Goal: Task Accomplishment & Management: Use online tool/utility

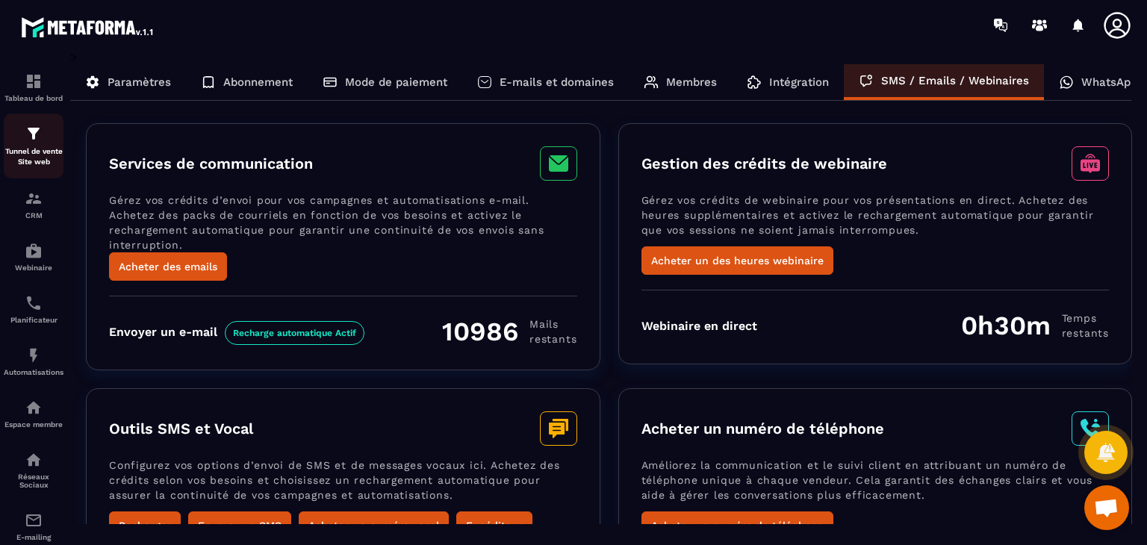
click at [29, 146] on div "Tunnel de vente Site web" at bounding box center [34, 146] width 60 height 43
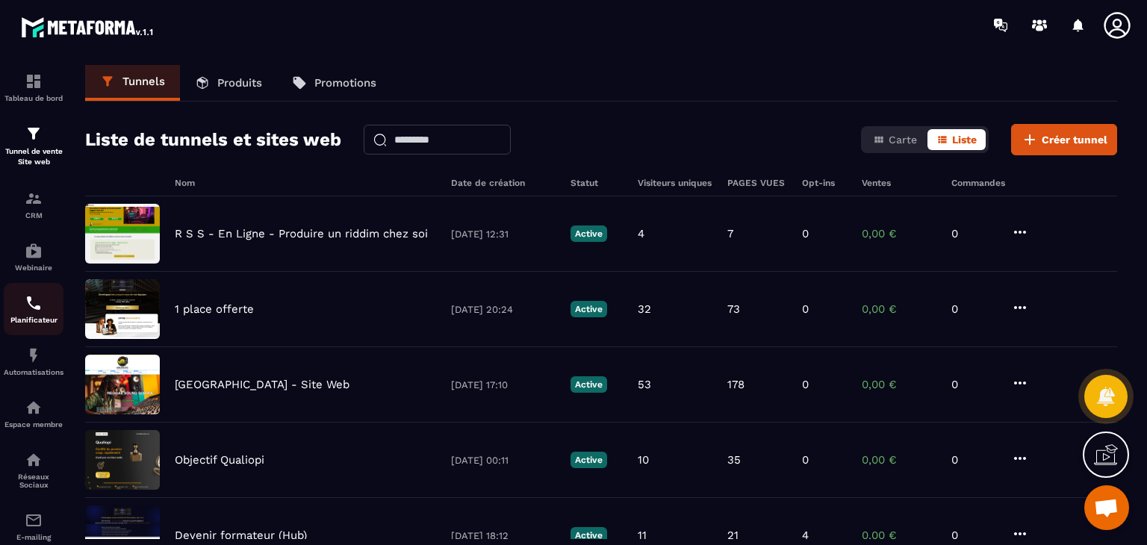
scroll to position [145, 0]
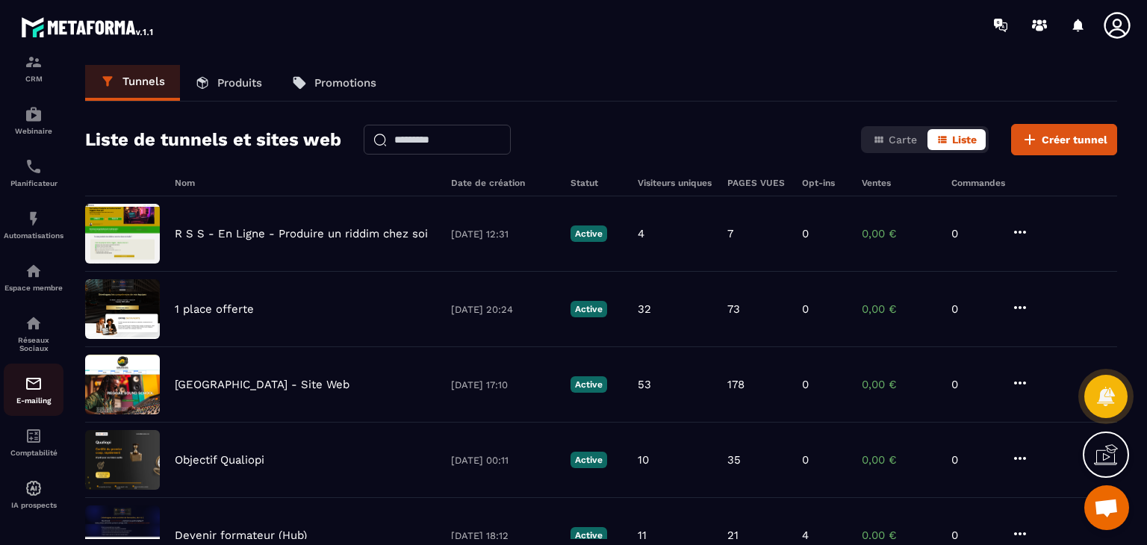
click at [31, 386] on img at bounding box center [34, 384] width 18 height 18
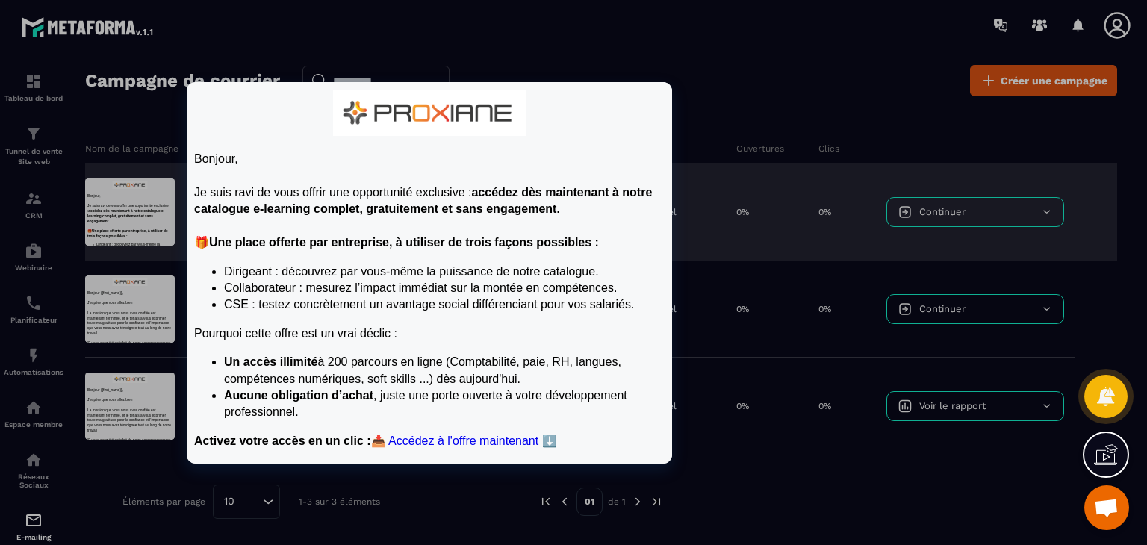
click at [161, 205] on div at bounding box center [130, 212] width 90 height 67
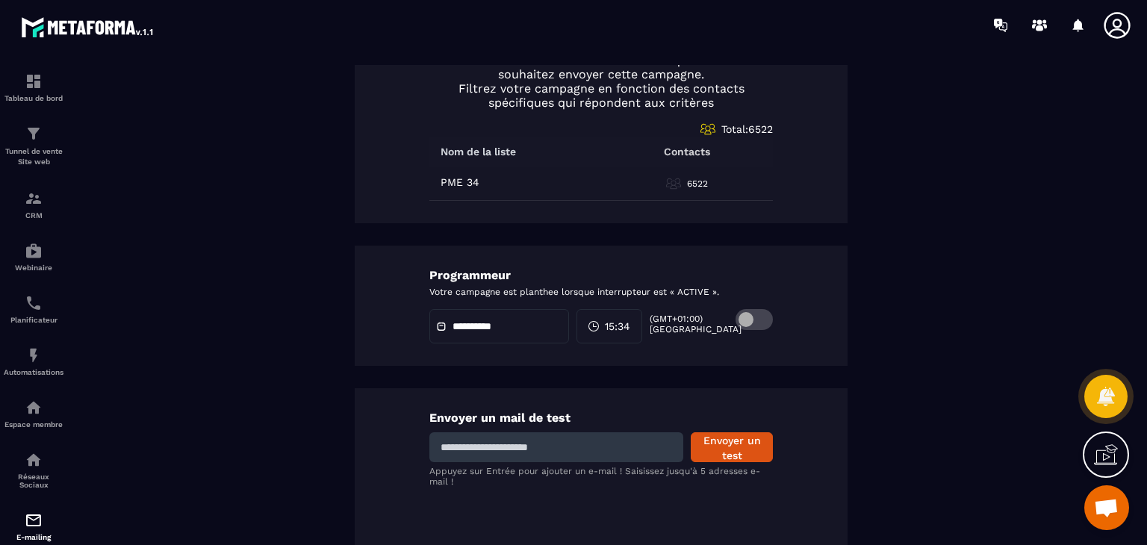
scroll to position [717, 0]
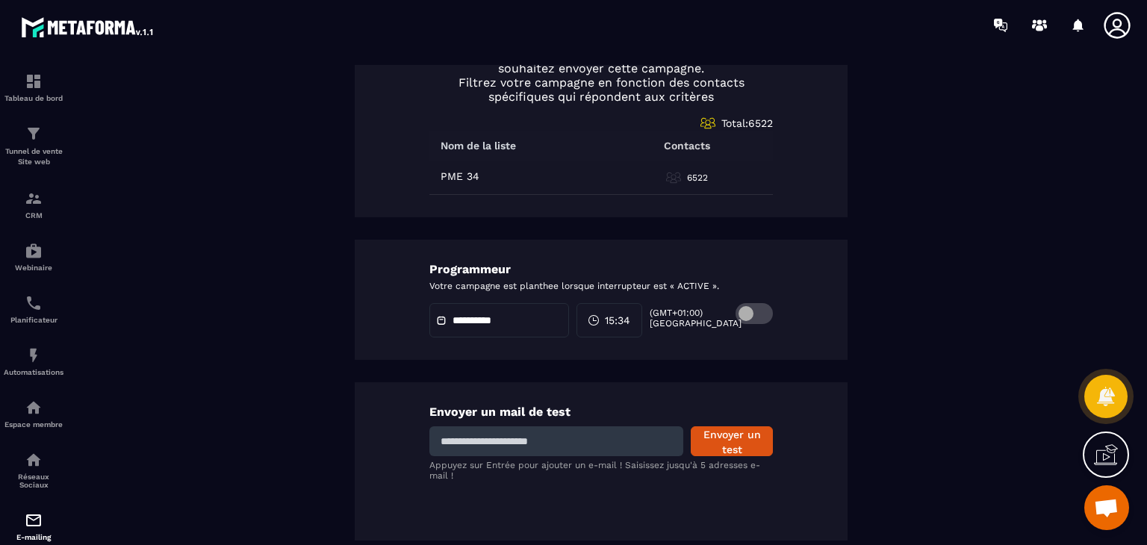
click at [515, 440] on input at bounding box center [557, 442] width 254 height 30
type input "**********"
click at [731, 437] on button "Envoyer un test" at bounding box center [732, 442] width 82 height 30
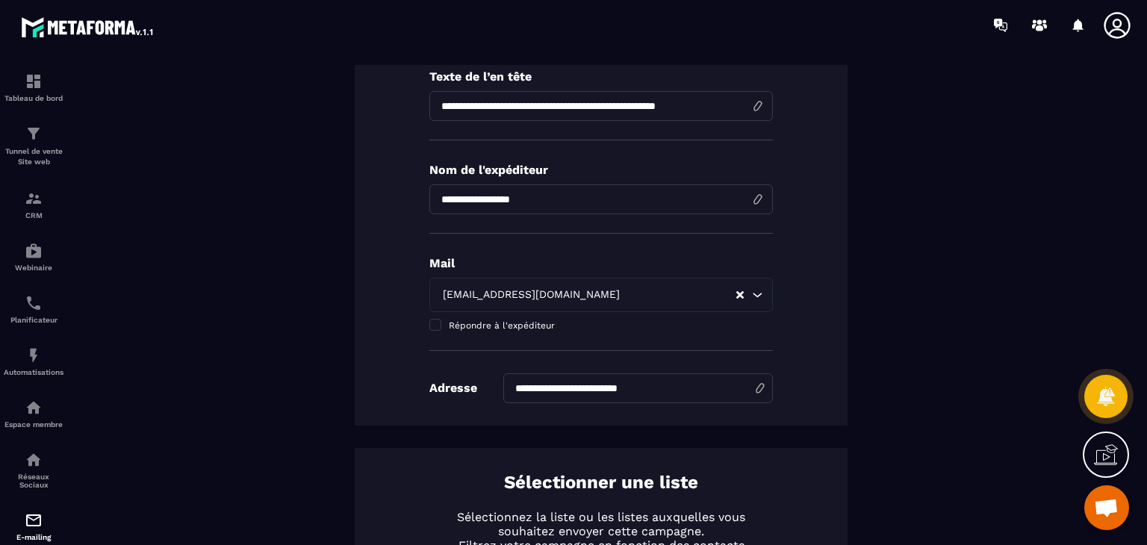
scroll to position [0, 0]
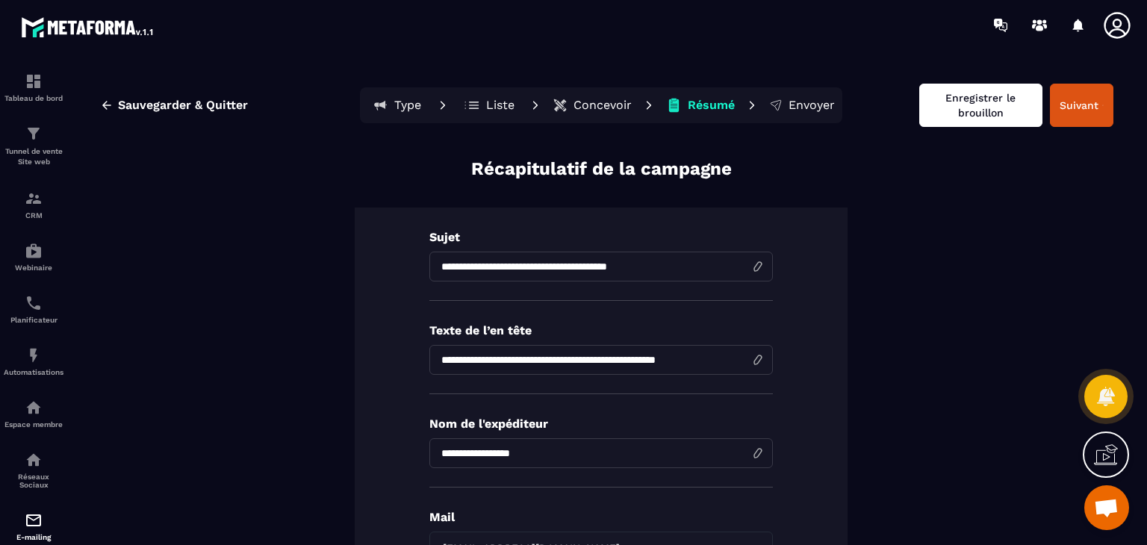
click at [971, 114] on button "Enregistrer le brouillon" at bounding box center [981, 105] width 123 height 43
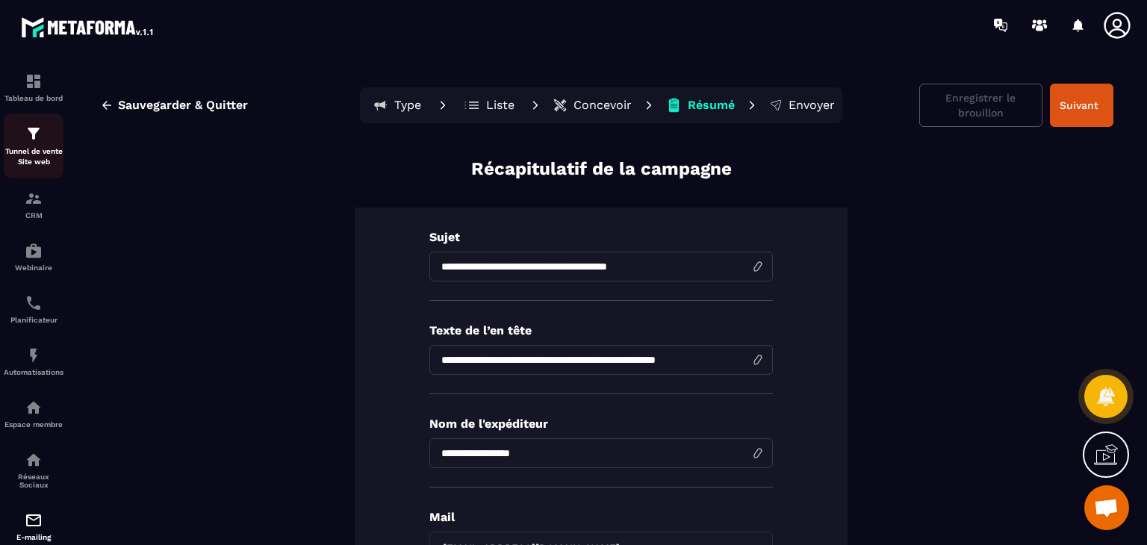
click at [30, 149] on p "Tunnel de vente Site web" at bounding box center [34, 156] width 60 height 21
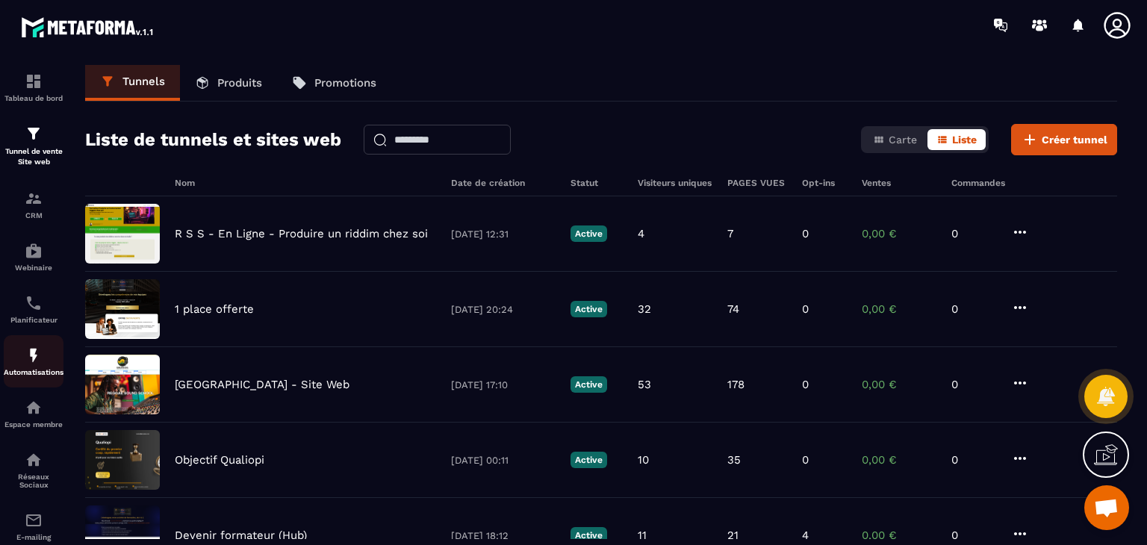
scroll to position [145, 0]
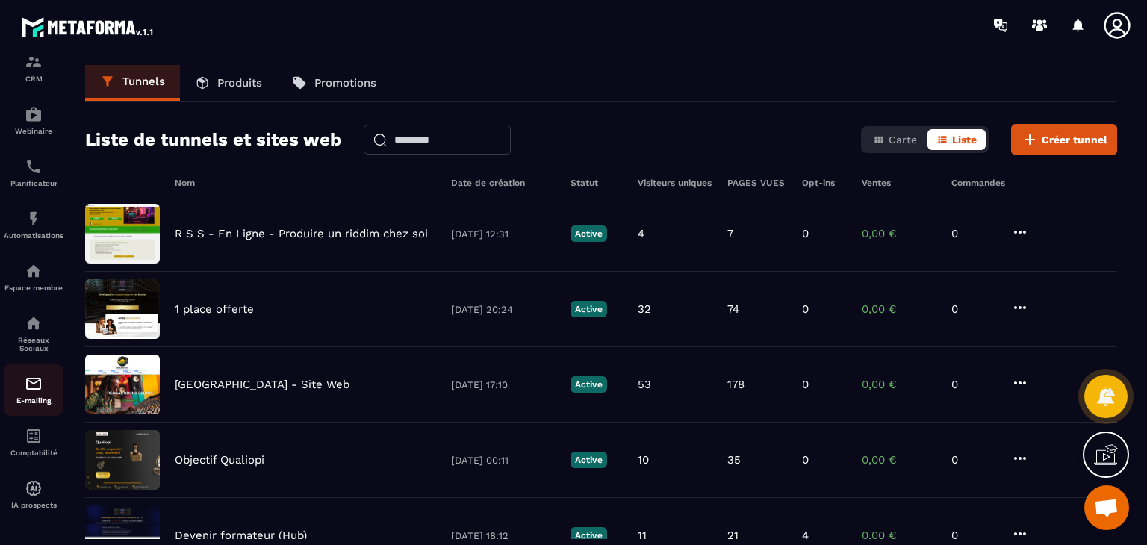
click at [34, 380] on img at bounding box center [34, 384] width 18 height 18
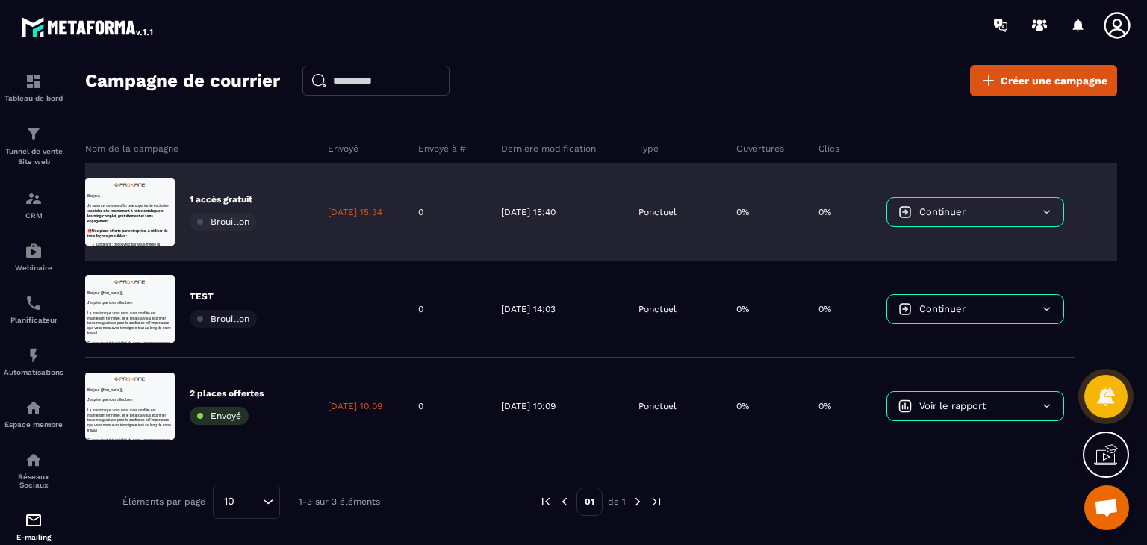
click at [137, 194] on div at bounding box center [130, 212] width 90 height 67
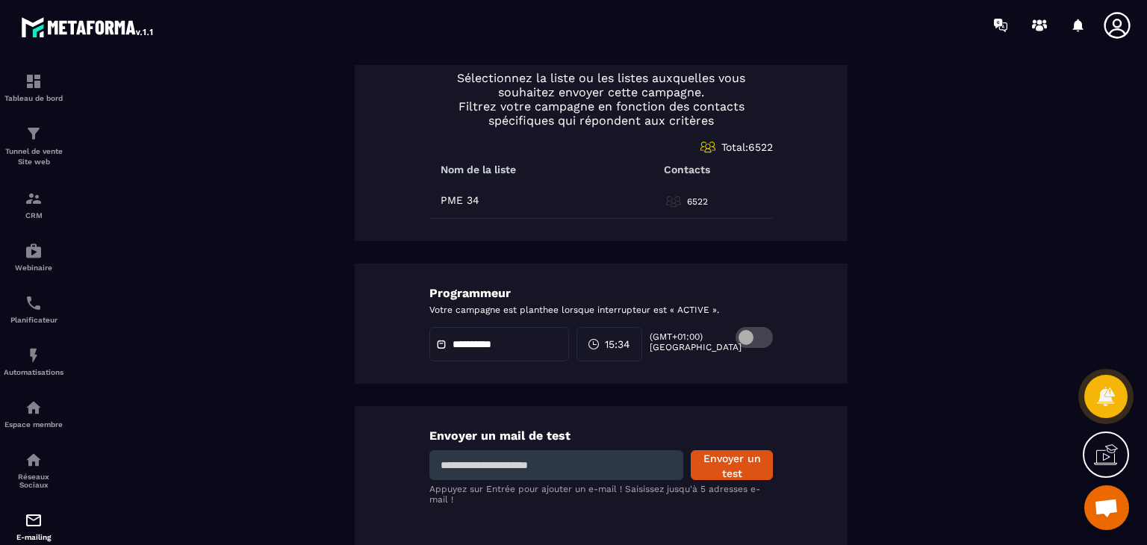
scroll to position [702, 0]
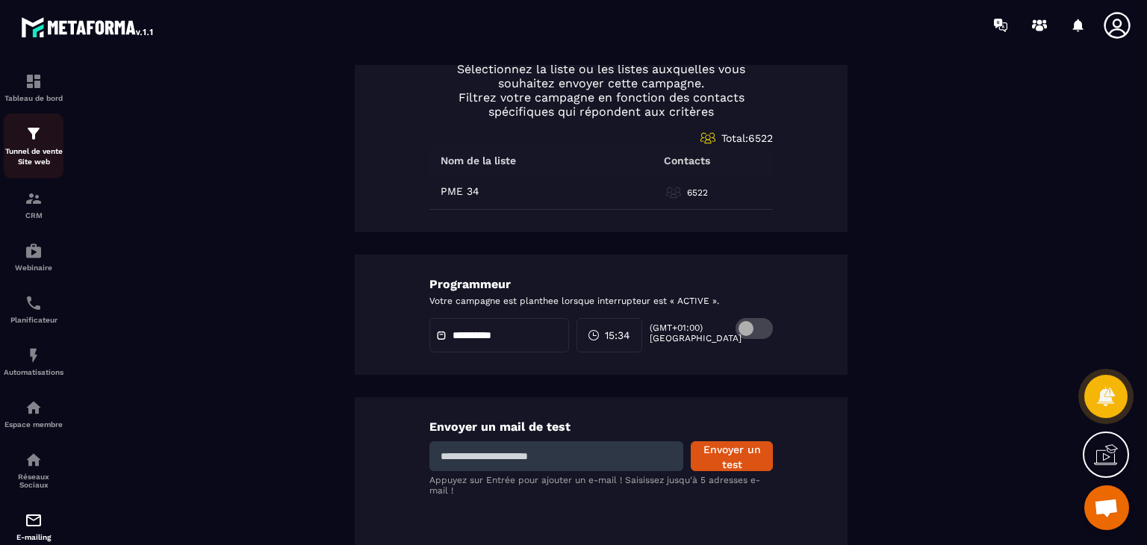
click at [36, 148] on p "Tunnel de vente Site web" at bounding box center [34, 156] width 60 height 21
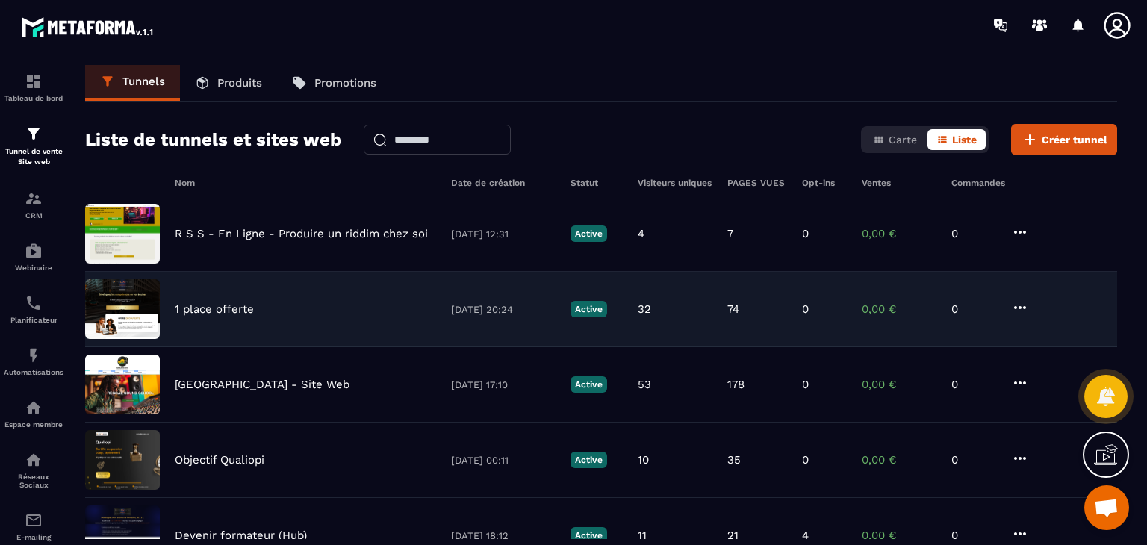
click at [214, 307] on p "1 place offerte" at bounding box center [214, 309] width 79 height 13
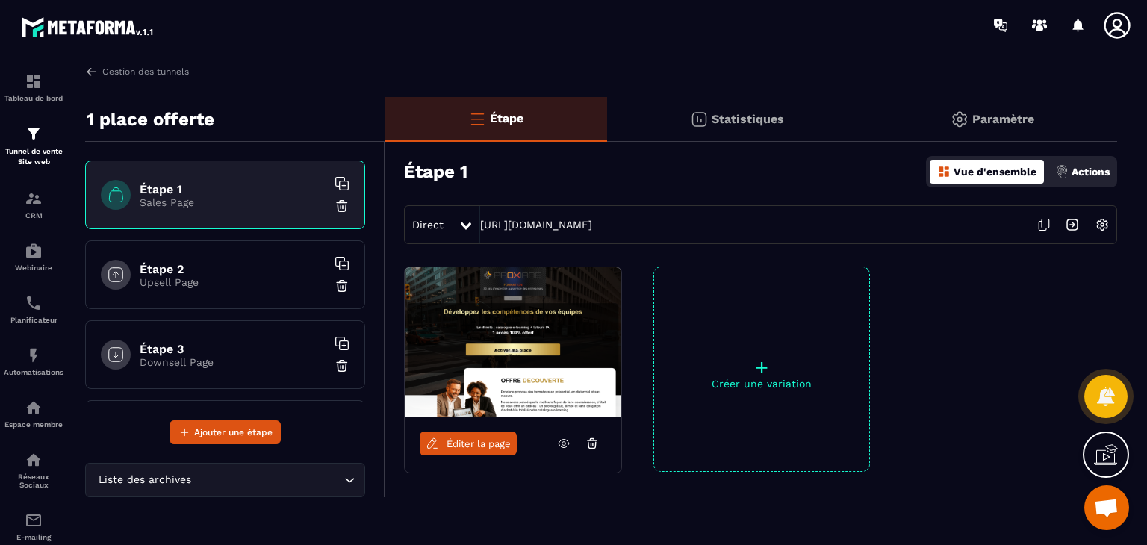
click at [1098, 177] on p "Actions" at bounding box center [1091, 172] width 38 height 12
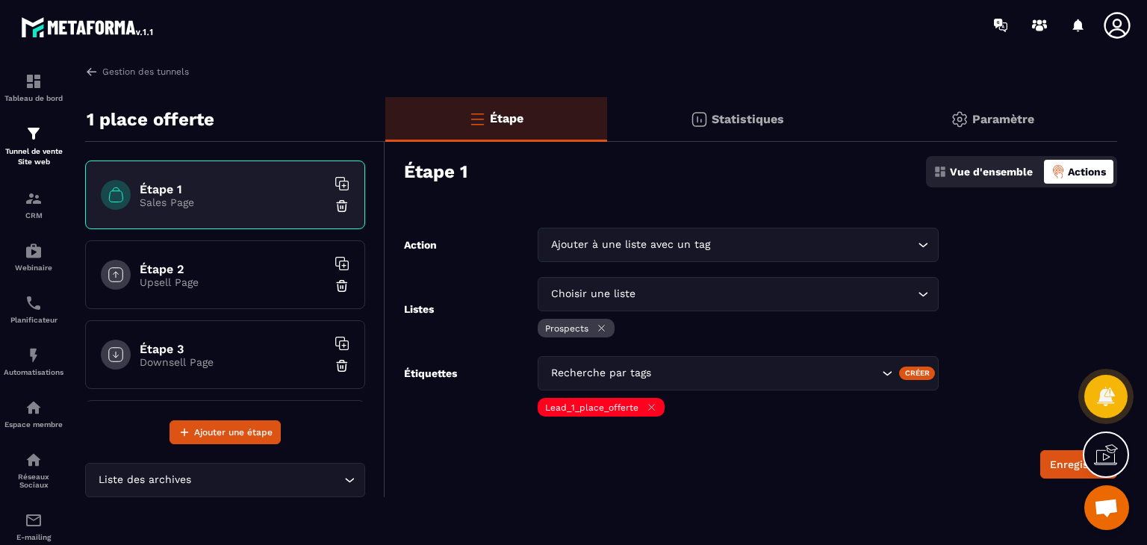
click at [1076, 273] on form "Action Ajouter à une liste avec un tag Loading... Listes Choisir une liste Load…" at bounding box center [751, 353] width 732 height 251
click at [1000, 117] on p "Paramètre" at bounding box center [1004, 119] width 62 height 14
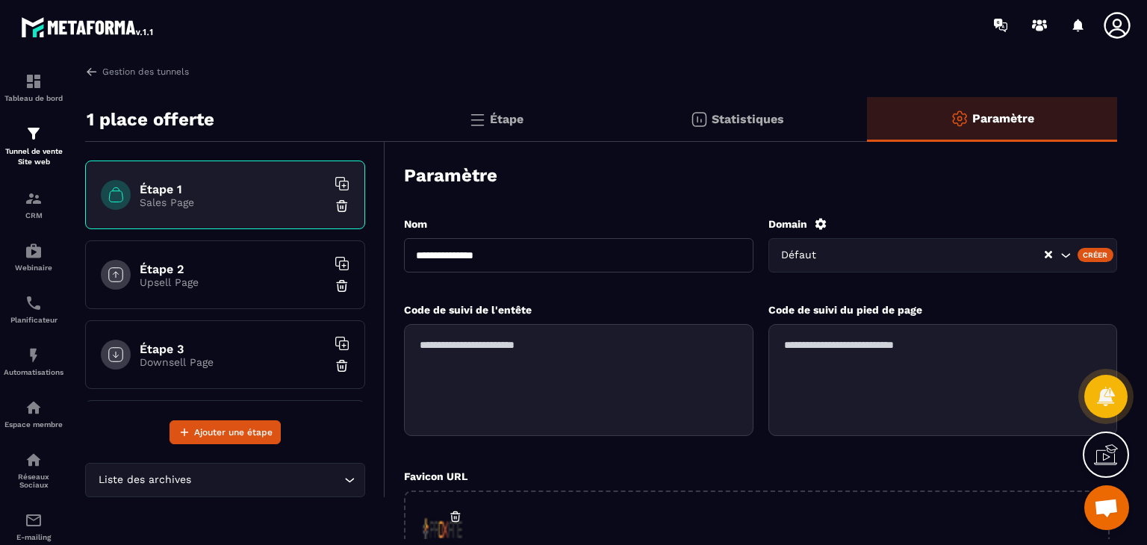
click at [1065, 255] on icon "Search for option" at bounding box center [1065, 255] width 9 height 4
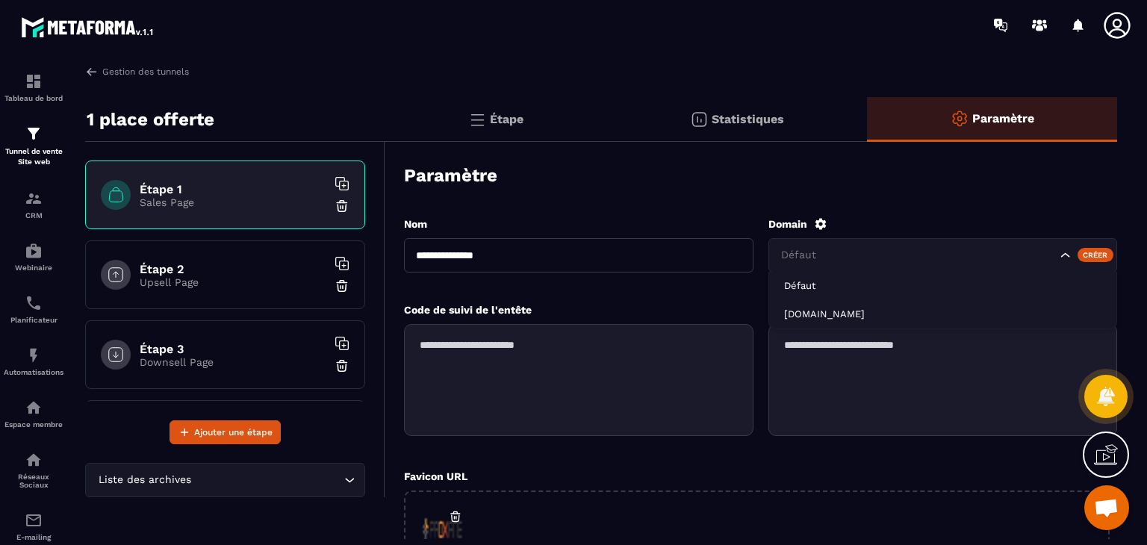
click at [1103, 252] on div "Créer" at bounding box center [1096, 254] width 37 height 13
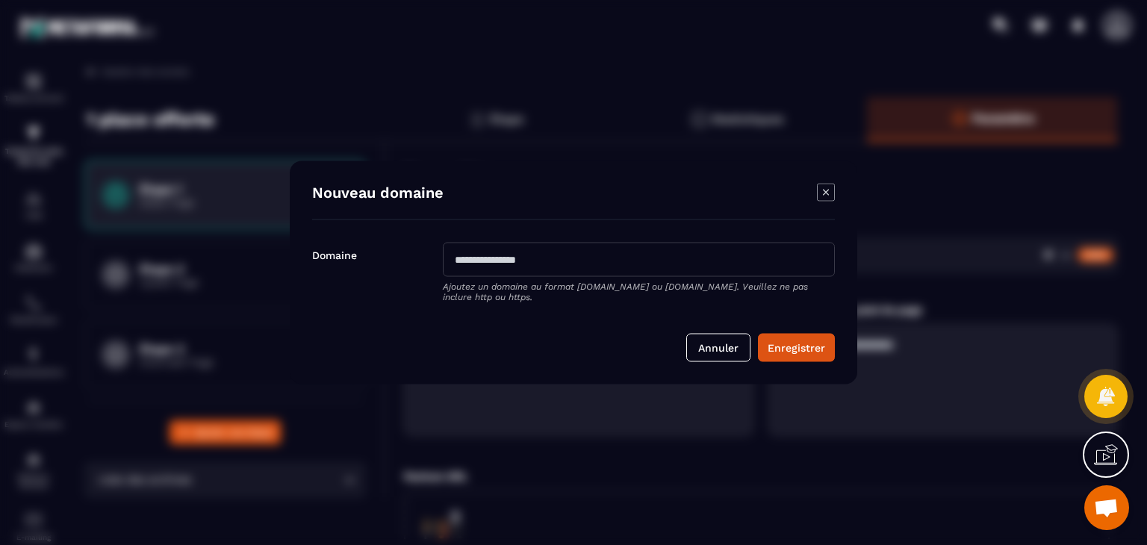
click at [604, 250] on input "Modal window" at bounding box center [639, 260] width 392 height 34
type input "**********"
click at [790, 350] on button "Enregistrer" at bounding box center [796, 348] width 77 height 28
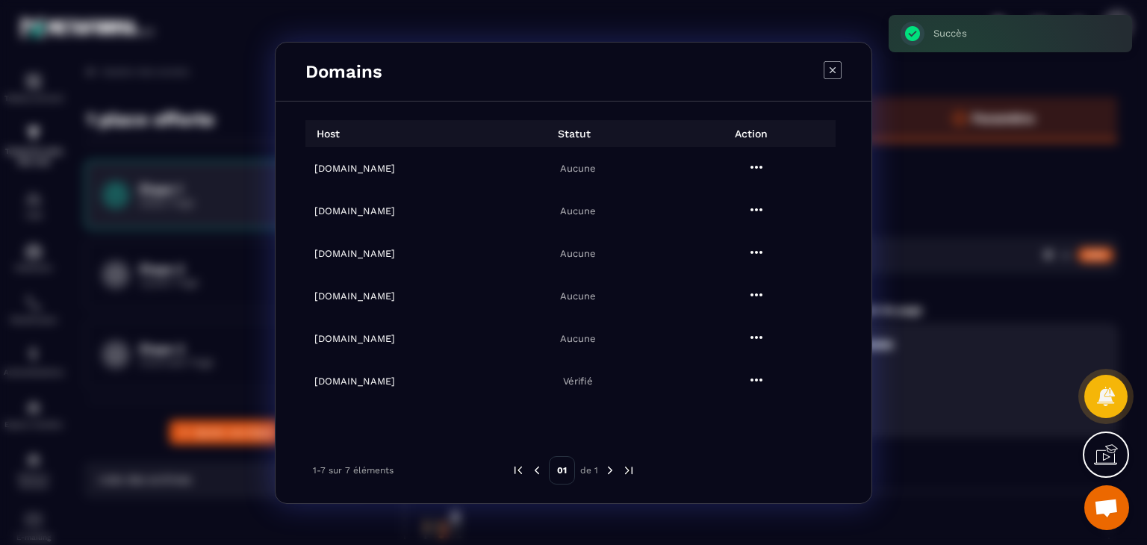
click at [752, 170] on icon "Modal window" at bounding box center [757, 167] width 18 height 18
click at [759, 205] on span "Settings" at bounding box center [755, 203] width 37 height 15
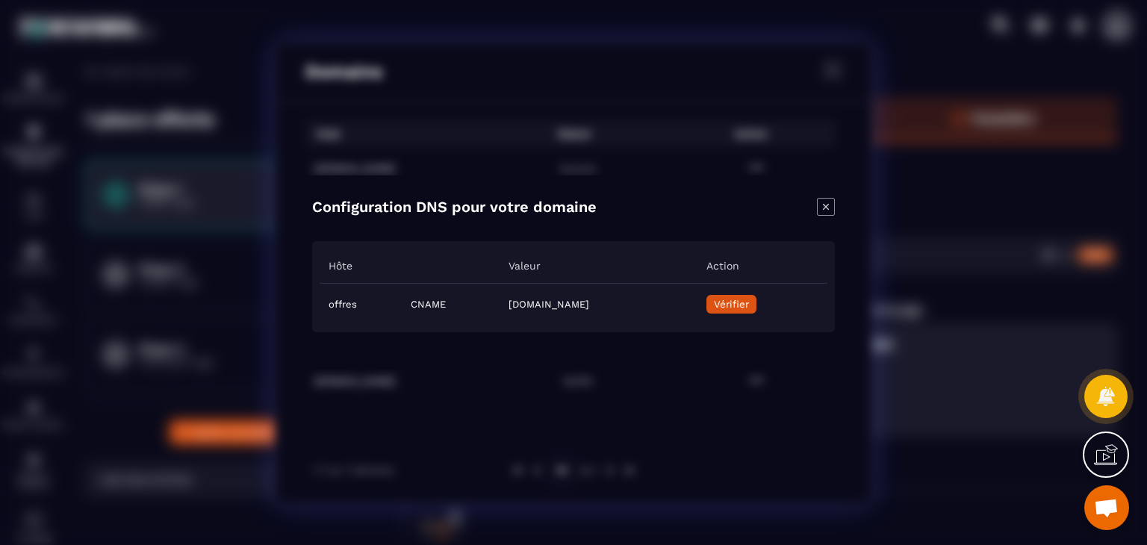
drag, startPoint x: 702, startPoint y: 309, endPoint x: 418, endPoint y: 300, distance: 284.0
click at [500, 300] on td "[DOMAIN_NAME]" at bounding box center [599, 305] width 198 height 42
copy td "[DOMAIN_NAME]"
click at [825, 203] on icon "Close modal" at bounding box center [826, 207] width 18 height 18
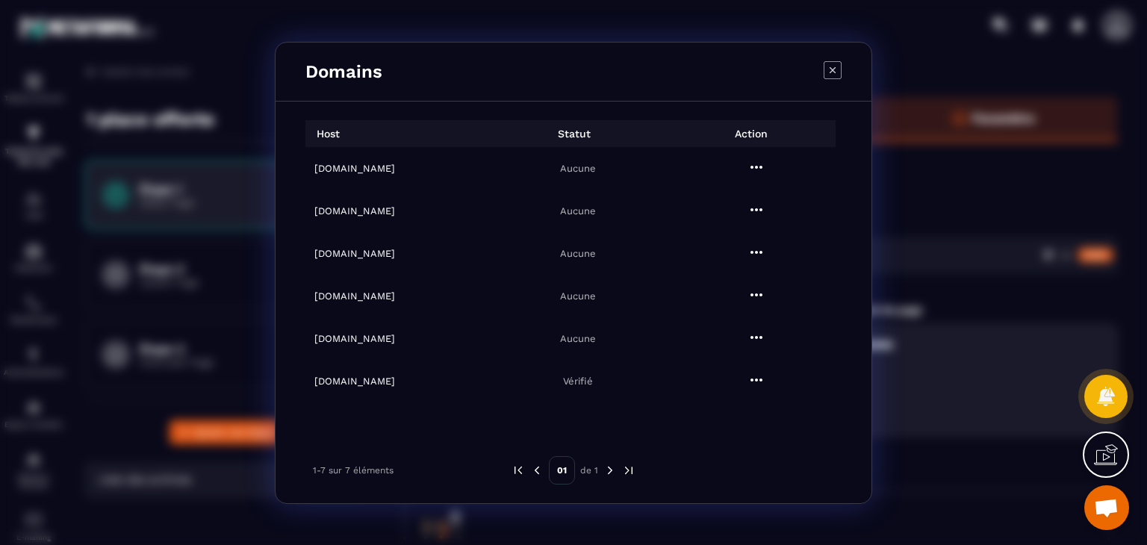
click at [1116, 453] on icon at bounding box center [1106, 455] width 24 height 24
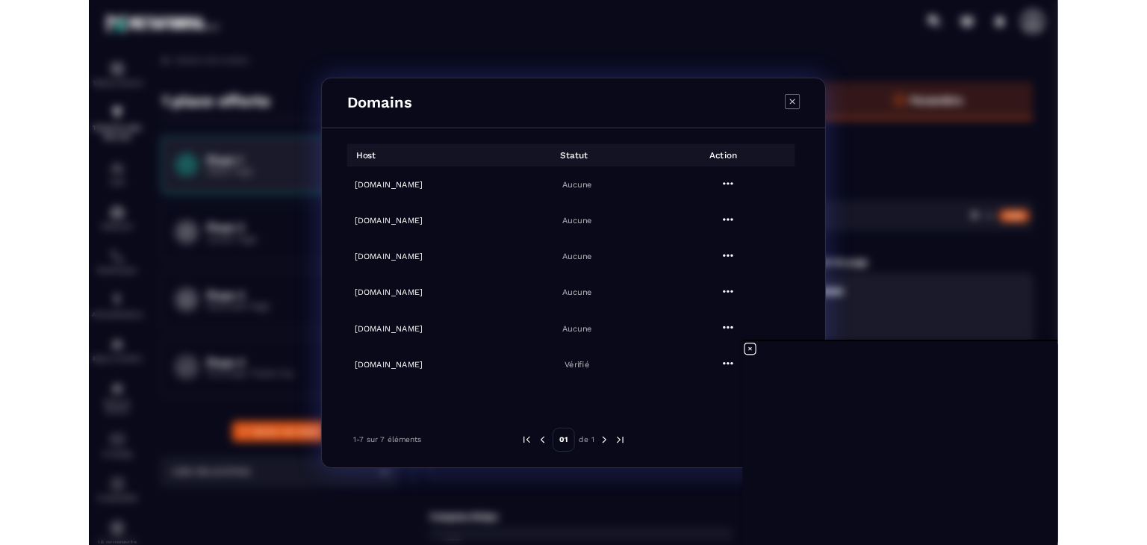
scroll to position [3, 0]
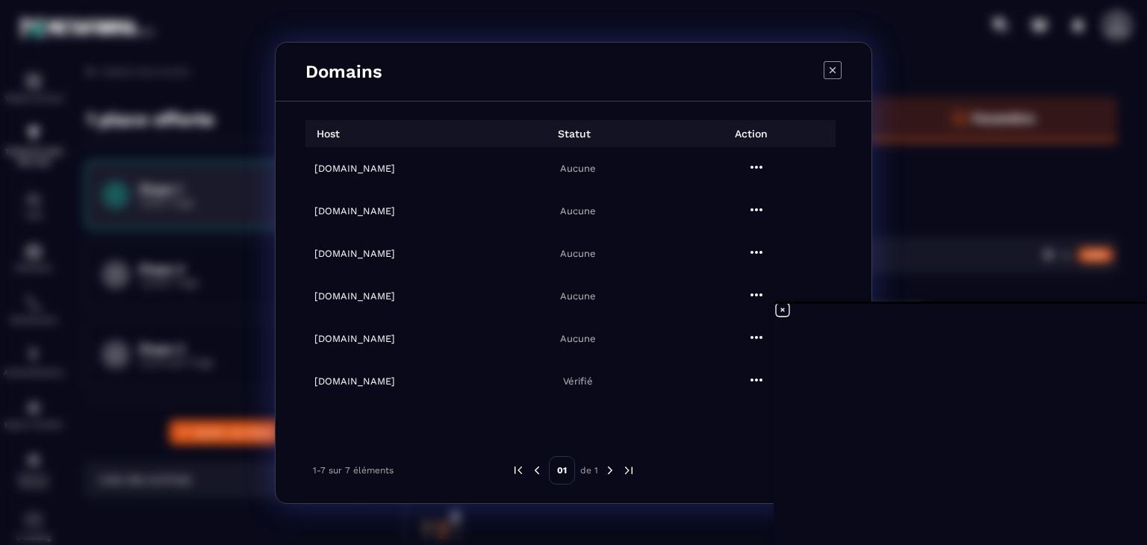
click at [780, 311] on icon at bounding box center [783, 310] width 18 height 18
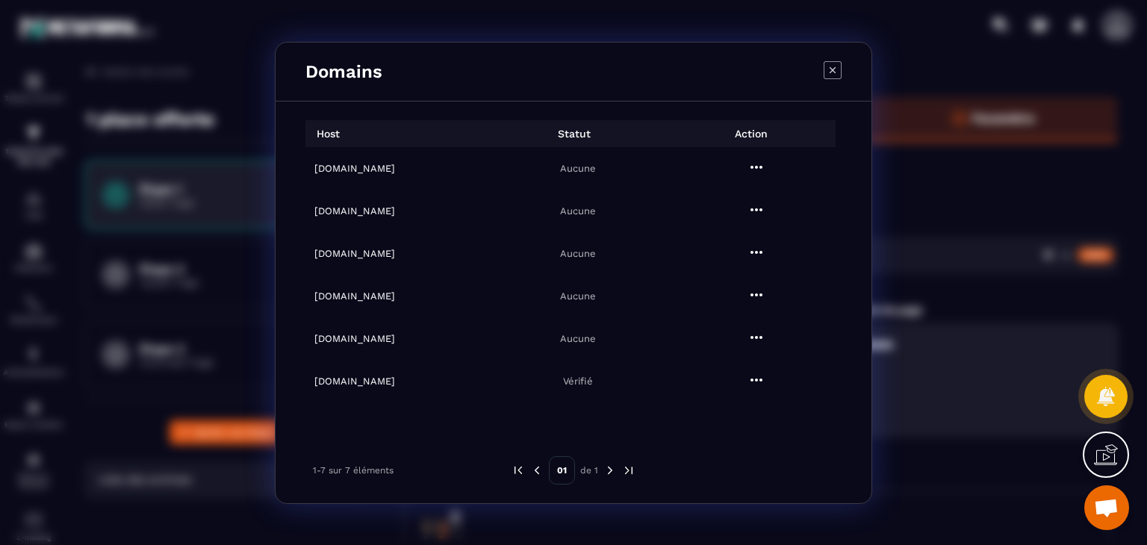
click at [833, 66] on icon "Modal window" at bounding box center [833, 70] width 18 height 18
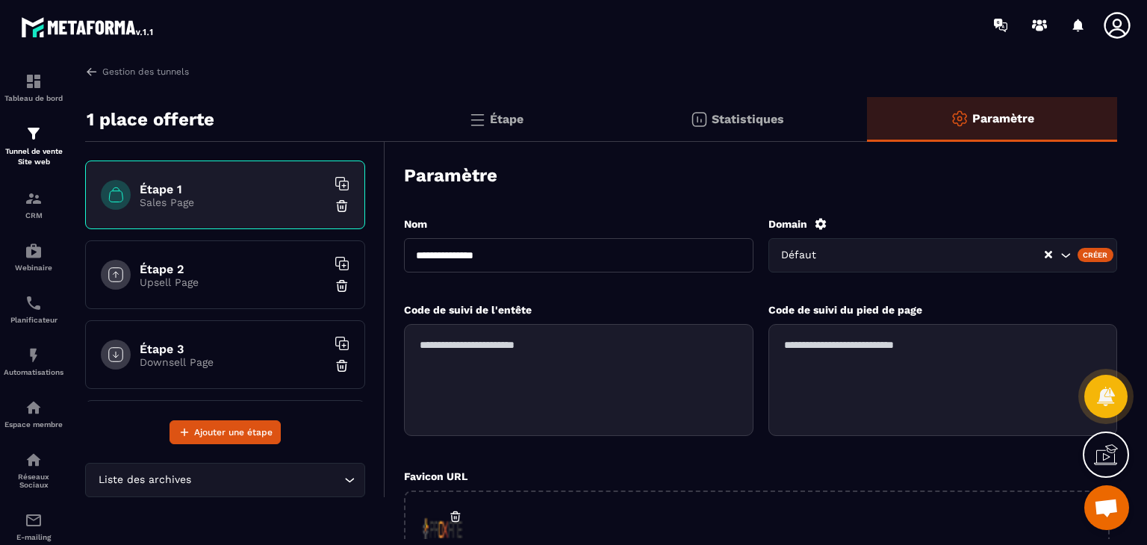
click at [1106, 506] on span "Ouvrir le chat" at bounding box center [1106, 509] width 25 height 21
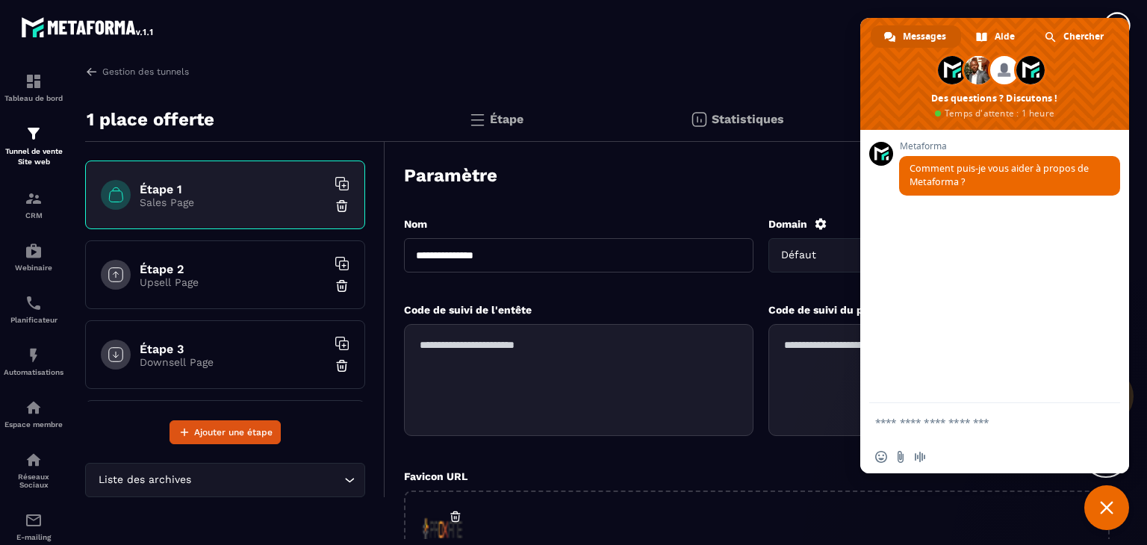
click at [905, 424] on textarea "Entrez votre message..." at bounding box center [978, 422] width 206 height 13
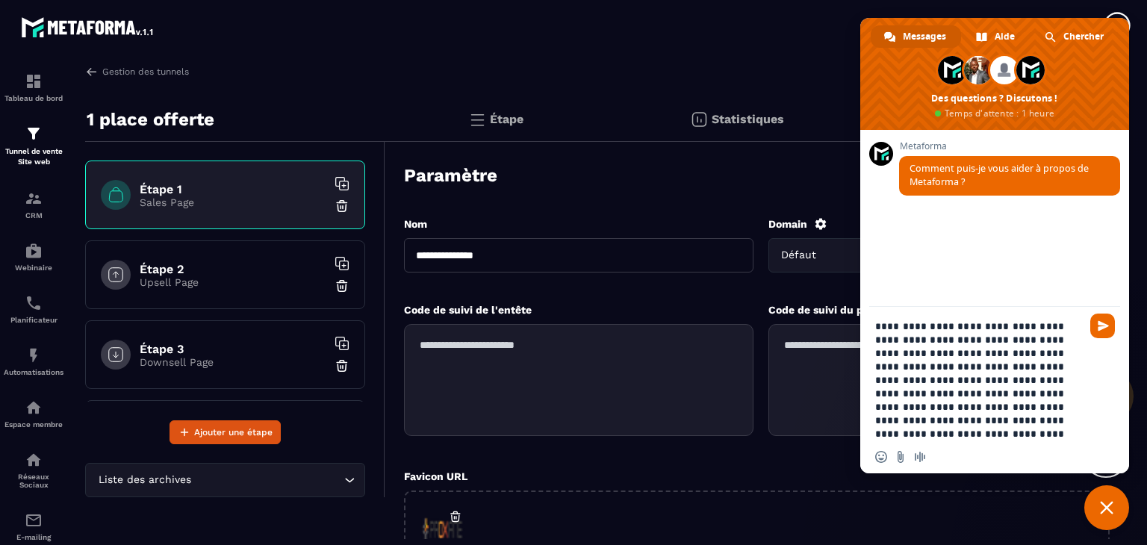
type textarea "**********"
click at [1101, 329] on span "Envoyer" at bounding box center [1103, 325] width 11 height 11
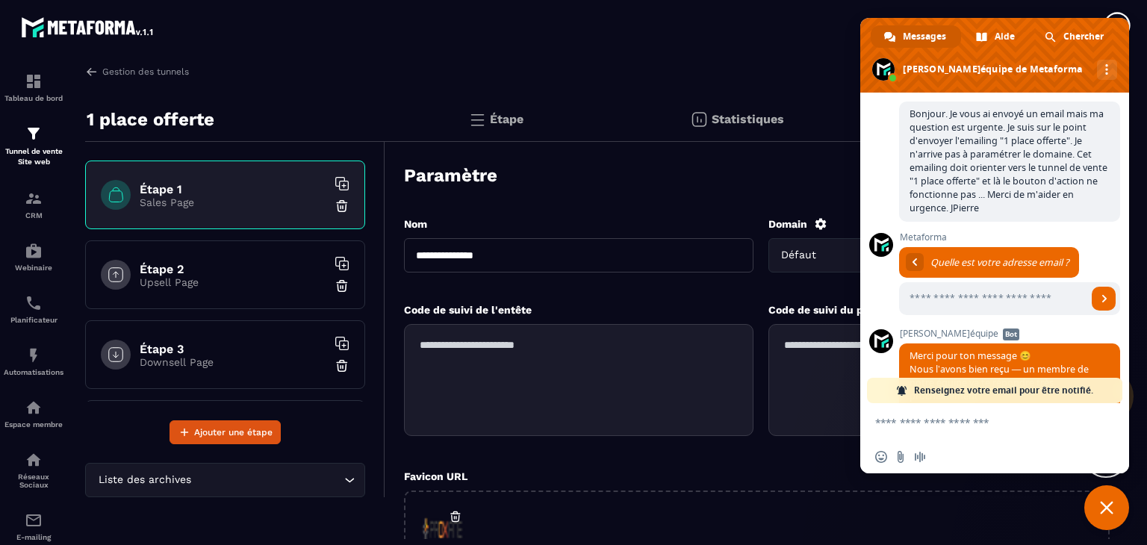
scroll to position [96, 0]
type input "**********"
click at [1101, 300] on span "Envoyer" at bounding box center [1104, 297] width 7 height 7
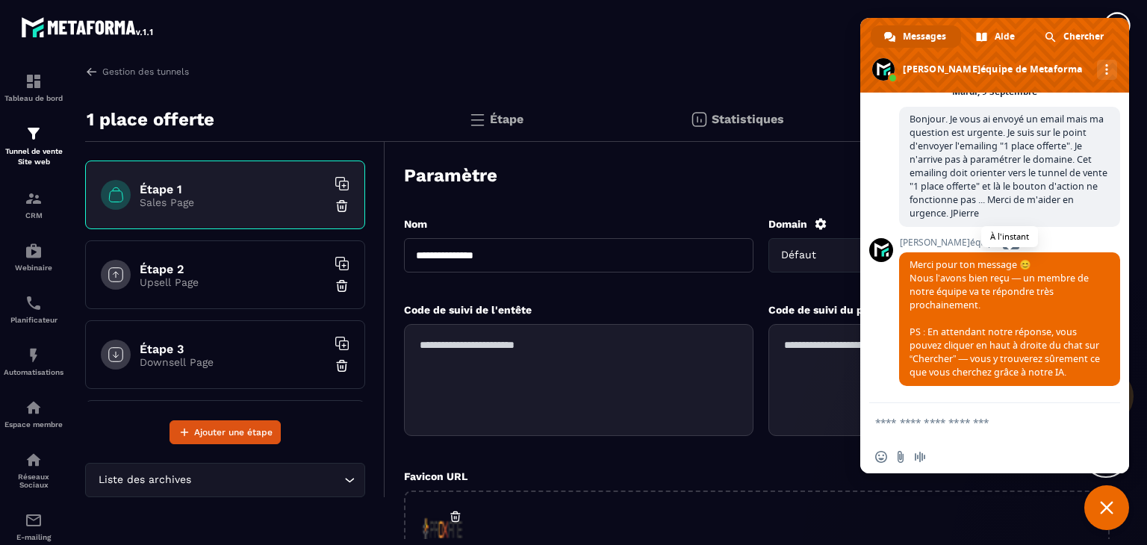
scroll to position [115, 0]
click at [1087, 30] on span "Chercher" at bounding box center [1084, 36] width 40 height 22
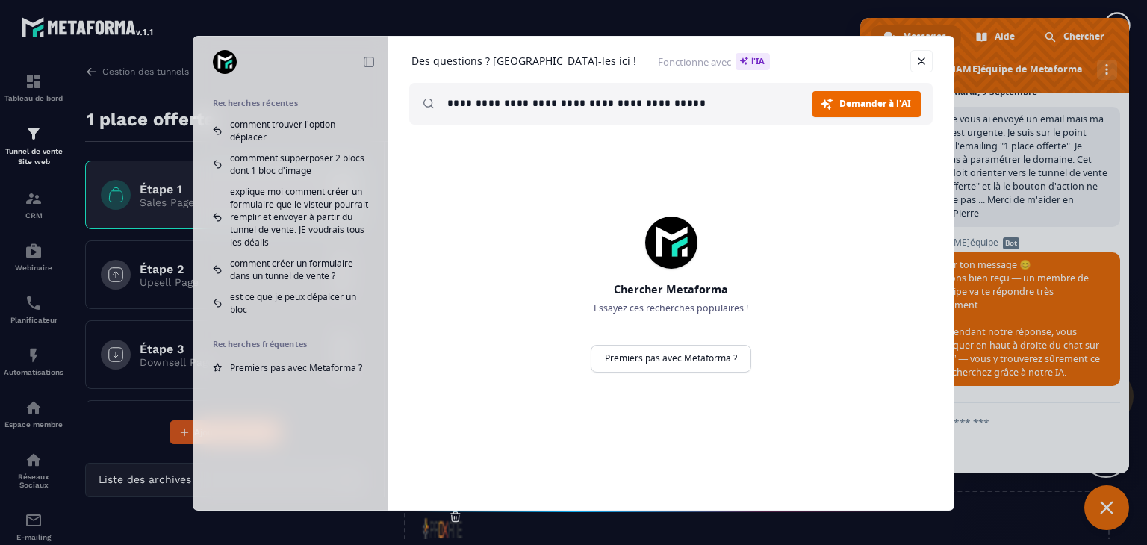
type input "**********"
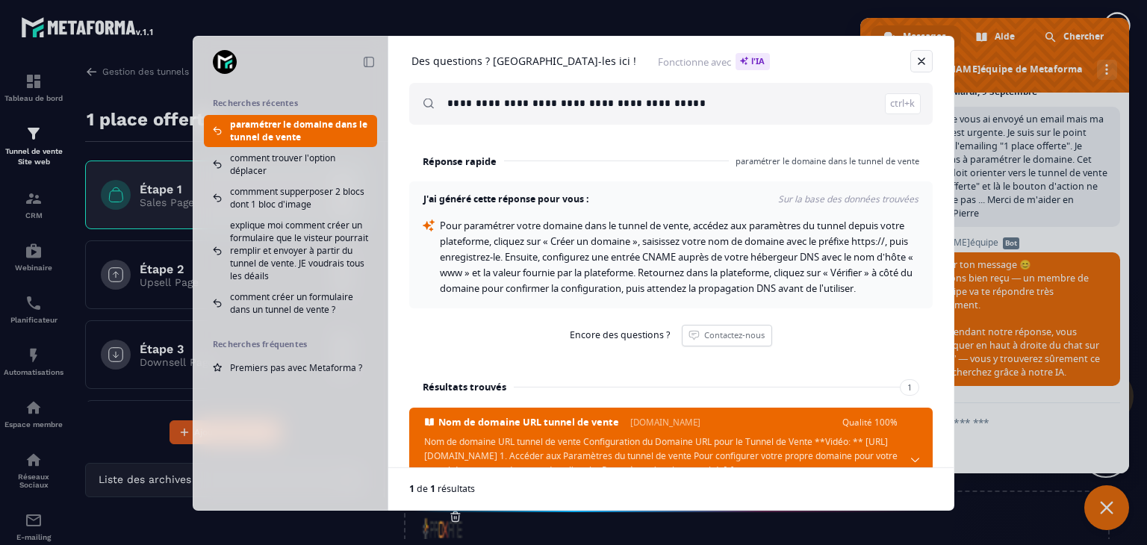
click at [924, 60] on link "Fermer" at bounding box center [922, 61] width 22 height 22
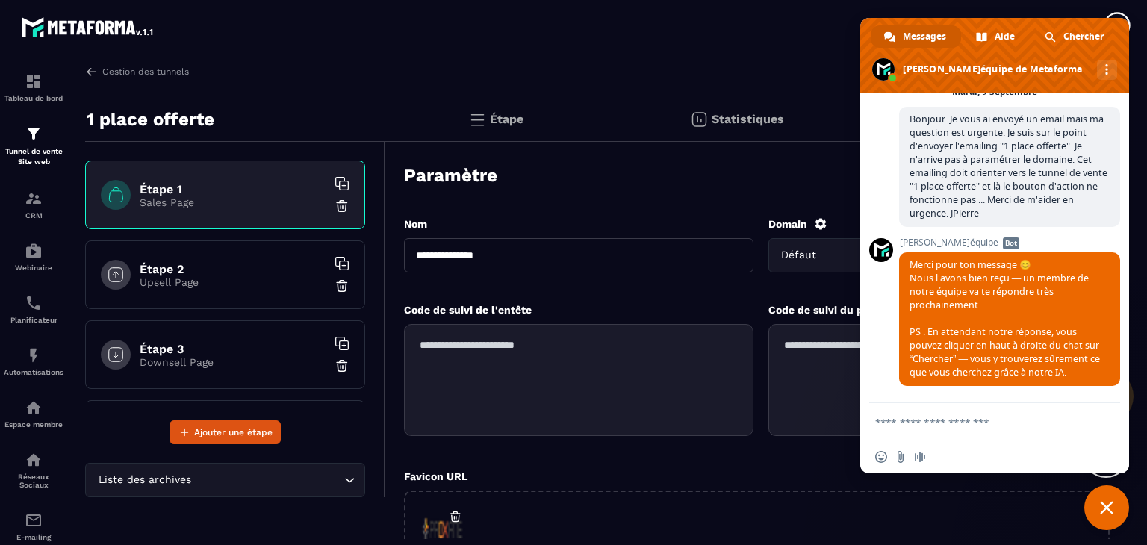
click at [789, 61] on section "**********" at bounding box center [573, 302] width 1147 height 504
click at [1108, 509] on span "Fermer le chat" at bounding box center [1106, 507] width 13 height 13
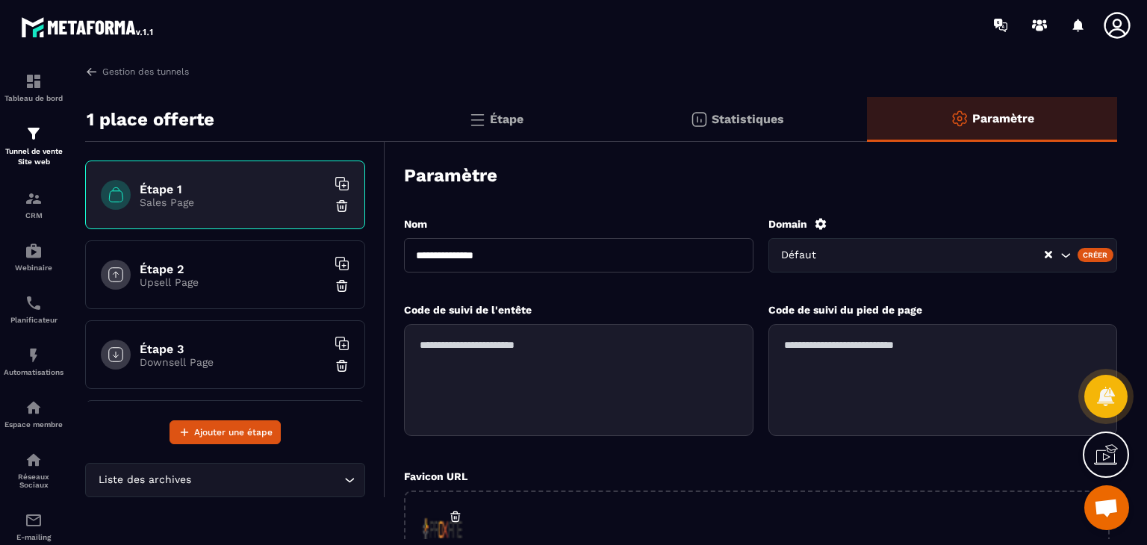
click at [878, 257] on input "Search for option" at bounding box center [937, 255] width 213 height 16
click at [1106, 251] on div "Créer" at bounding box center [1096, 254] width 37 height 13
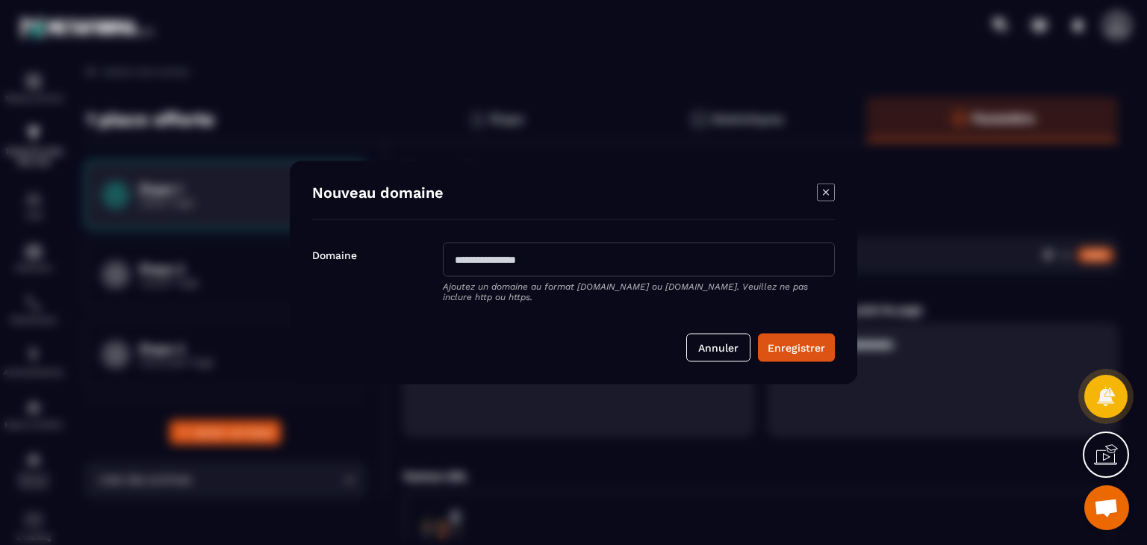
click at [732, 262] on input "Modal window" at bounding box center [639, 260] width 392 height 34
type input "**********"
click at [829, 345] on button "Enregistrer" at bounding box center [796, 348] width 77 height 28
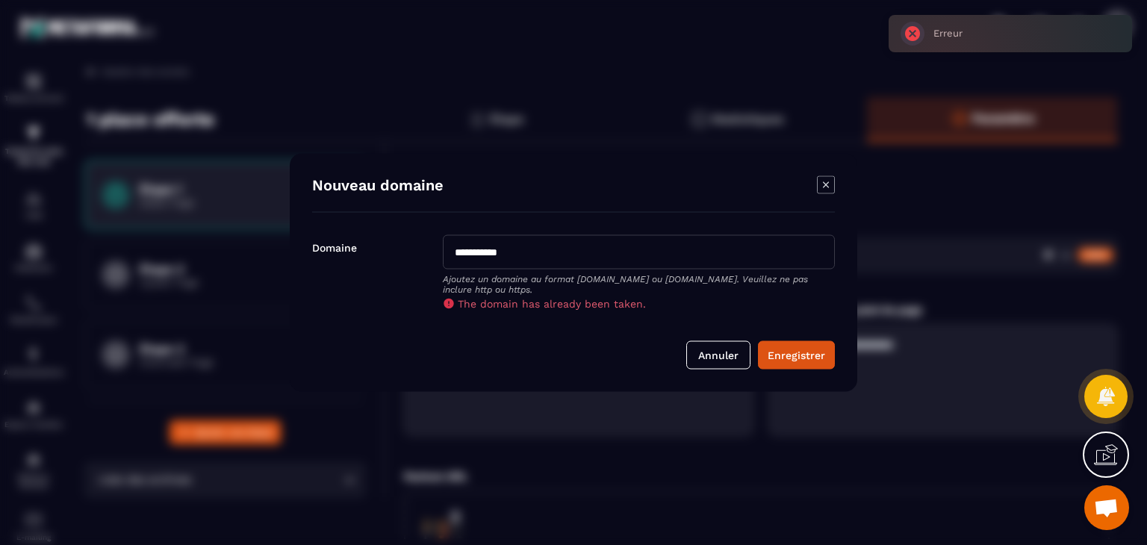
click at [825, 187] on icon "Modal window" at bounding box center [826, 185] width 18 height 18
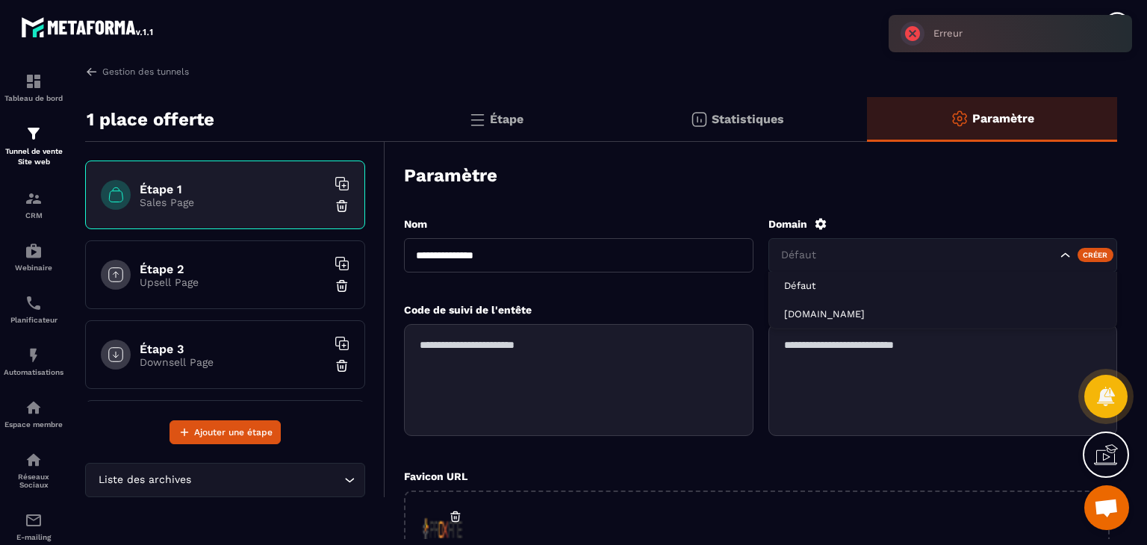
click at [1063, 252] on icon "Search for option" at bounding box center [1065, 255] width 15 height 15
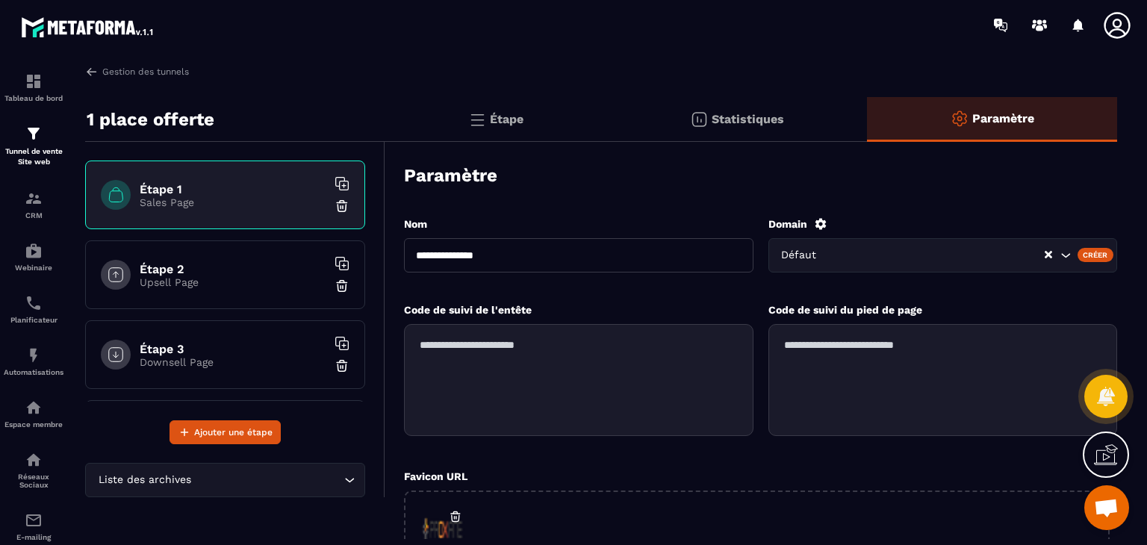
click at [1063, 252] on icon "Search for option" at bounding box center [1065, 255] width 15 height 15
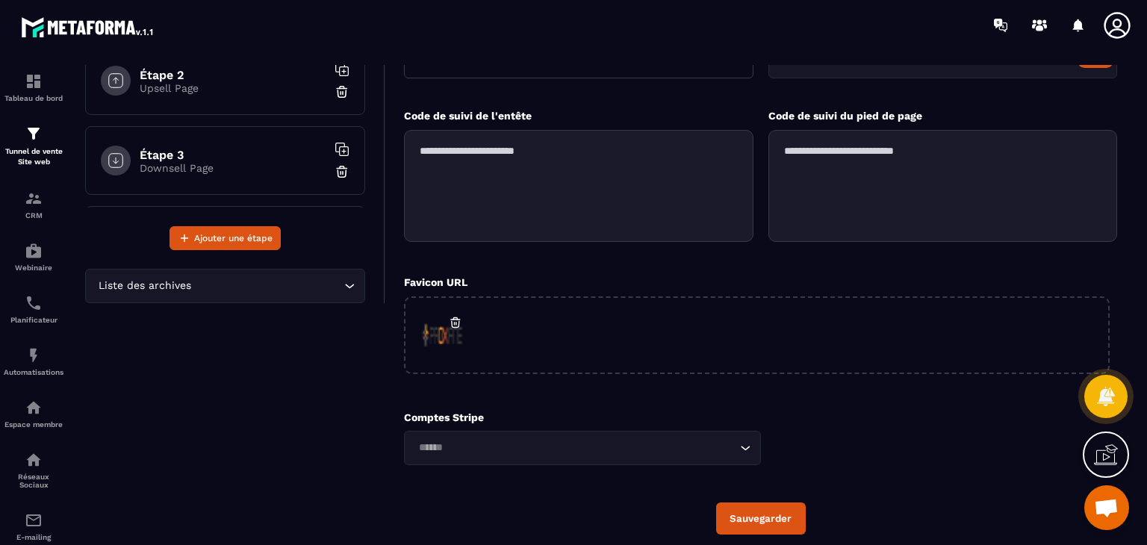
scroll to position [194, 0]
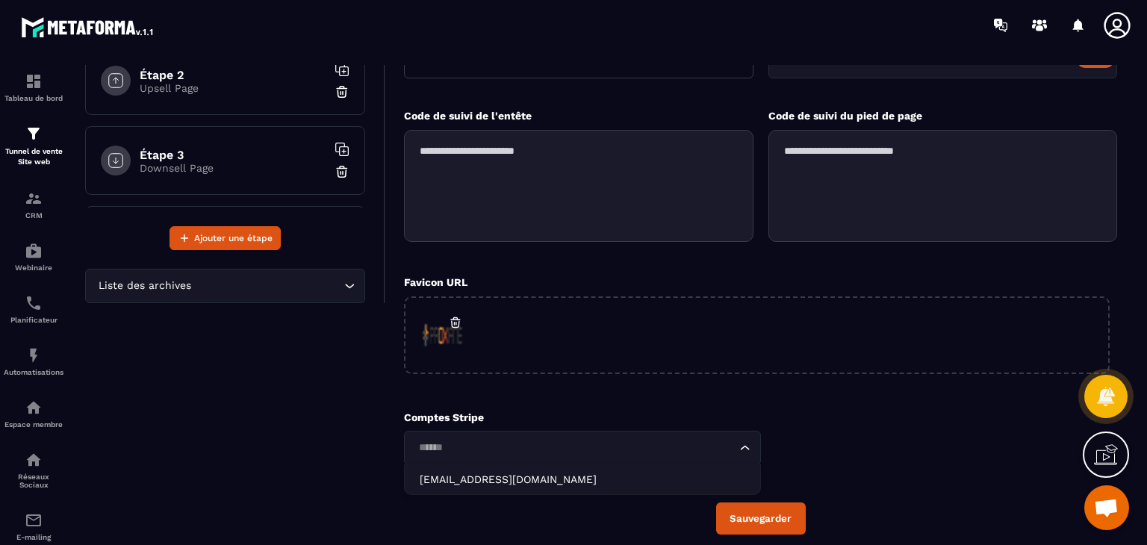
click at [550, 443] on input "Search for option" at bounding box center [575, 448] width 323 height 16
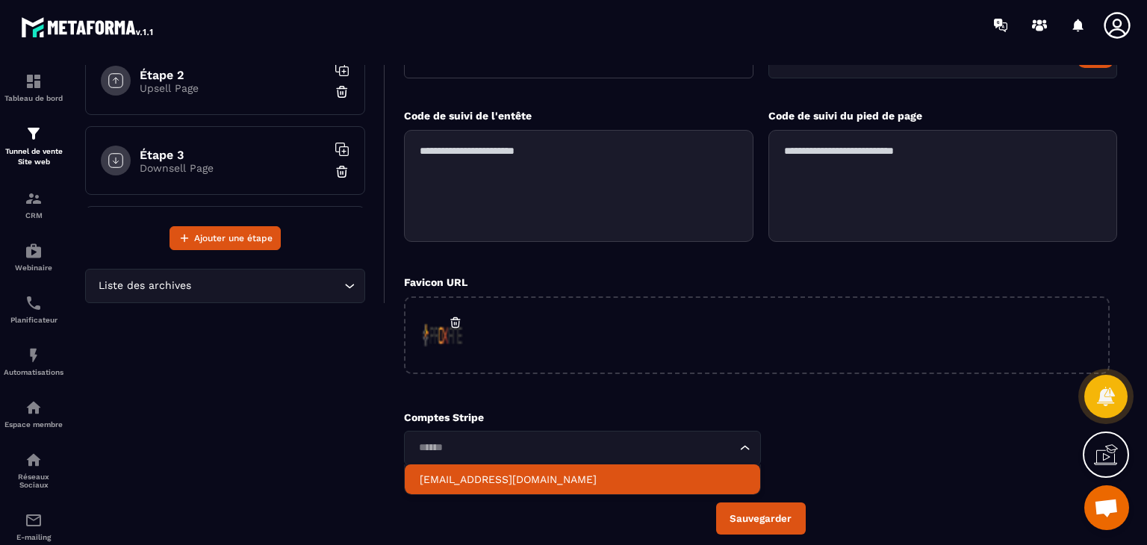
click at [541, 473] on p "[EMAIL_ADDRESS][DOMAIN_NAME]" at bounding box center [583, 479] width 326 height 15
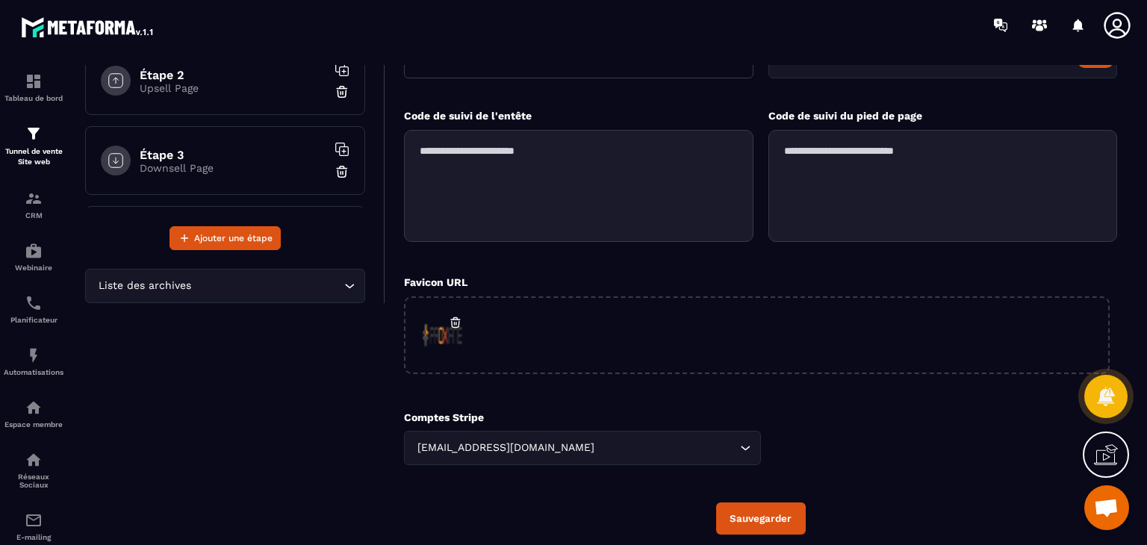
click at [776, 512] on button "Sauvegarder" at bounding box center [761, 519] width 90 height 32
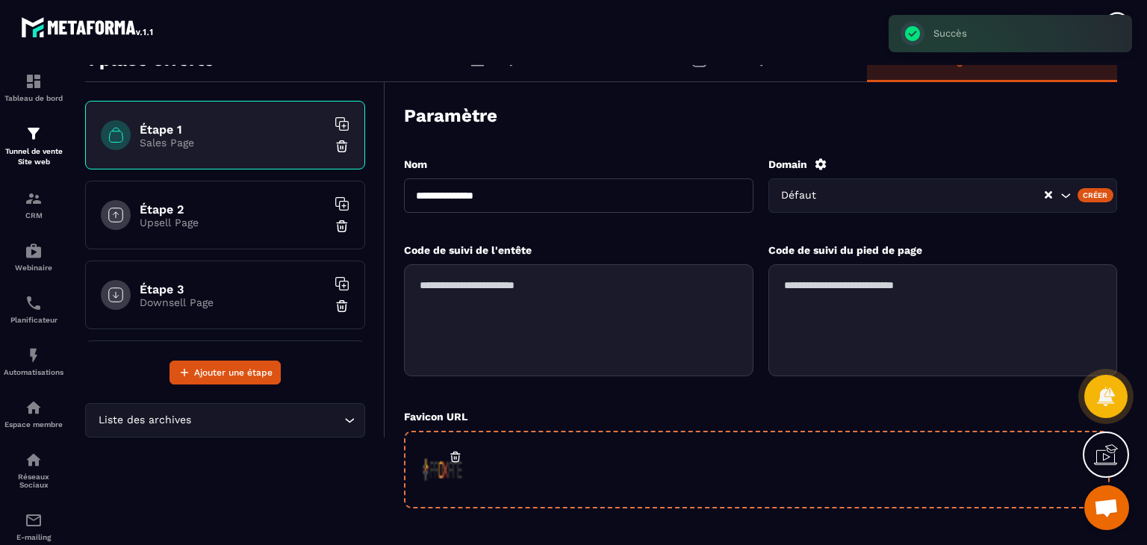
scroll to position [0, 0]
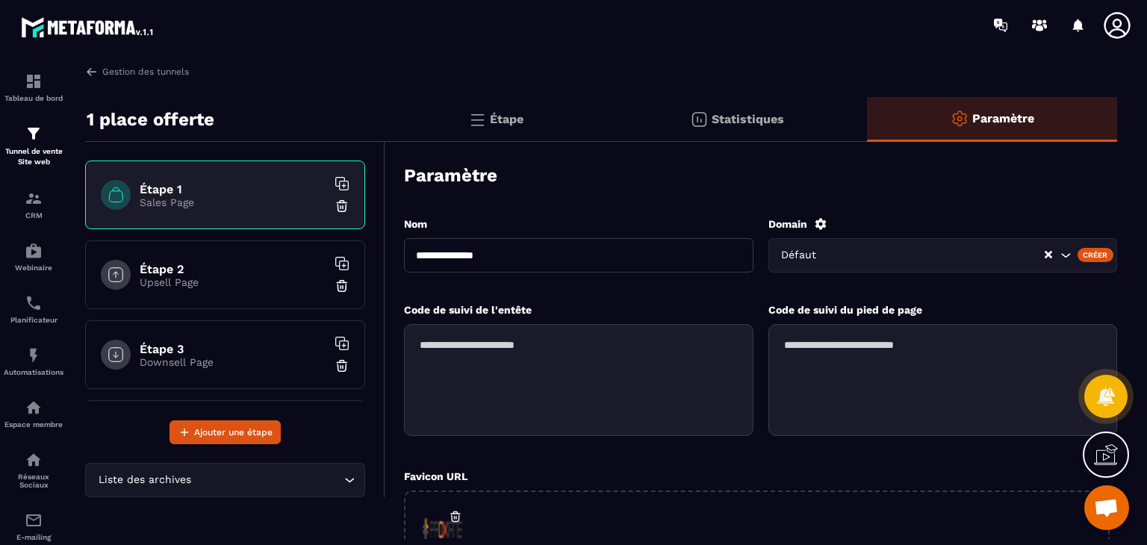
click at [744, 111] on div "Statistiques" at bounding box center [737, 119] width 261 height 45
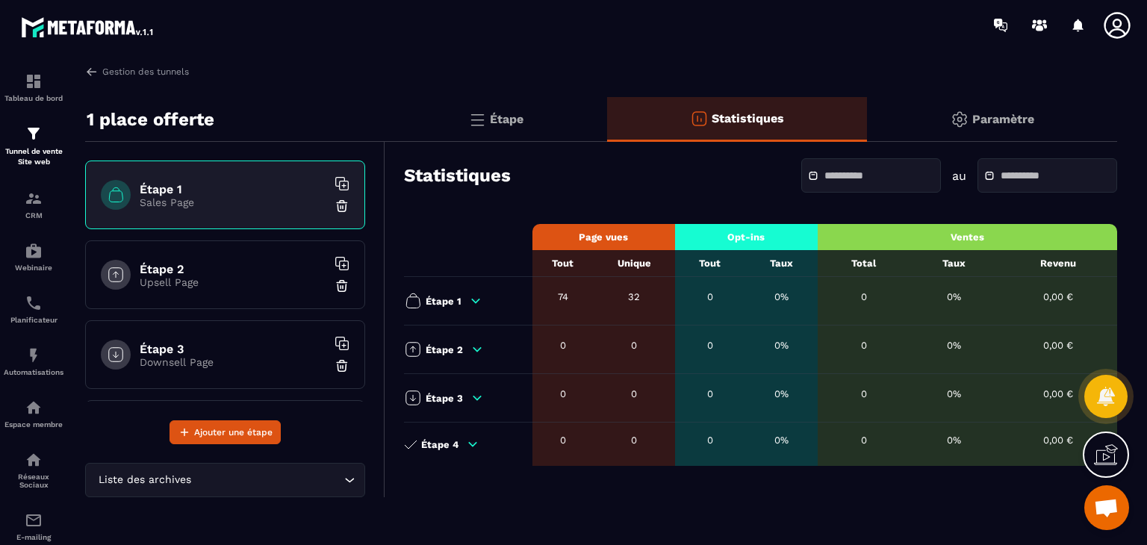
click at [177, 187] on h6 "Étape 1" at bounding box center [233, 189] width 187 height 14
click at [497, 125] on p "Étape" at bounding box center [507, 119] width 34 height 14
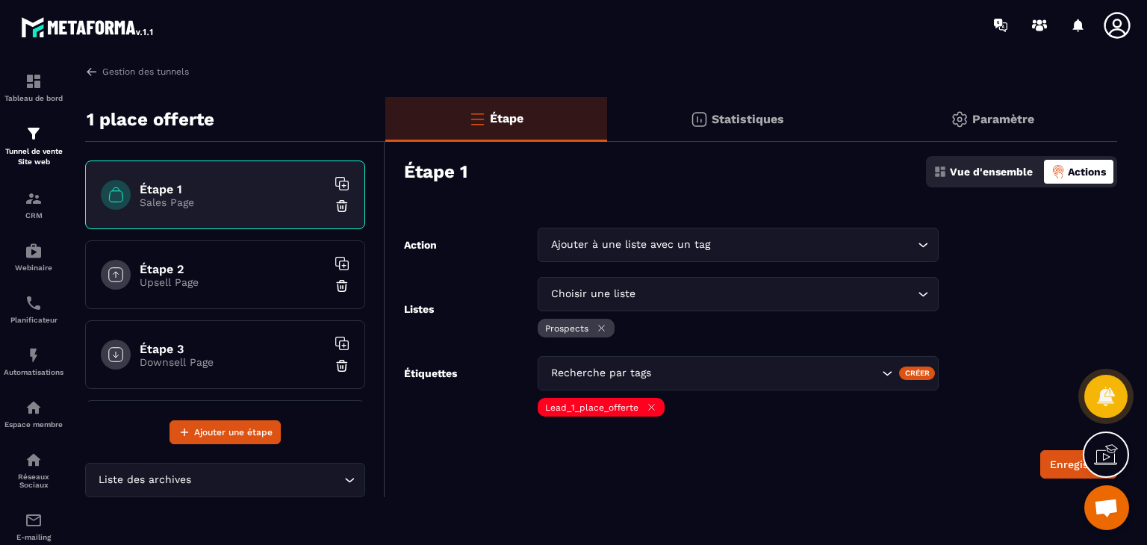
click at [1082, 175] on p "Actions" at bounding box center [1087, 172] width 38 height 12
click at [976, 172] on p "Vue d'ensemble" at bounding box center [991, 172] width 83 height 12
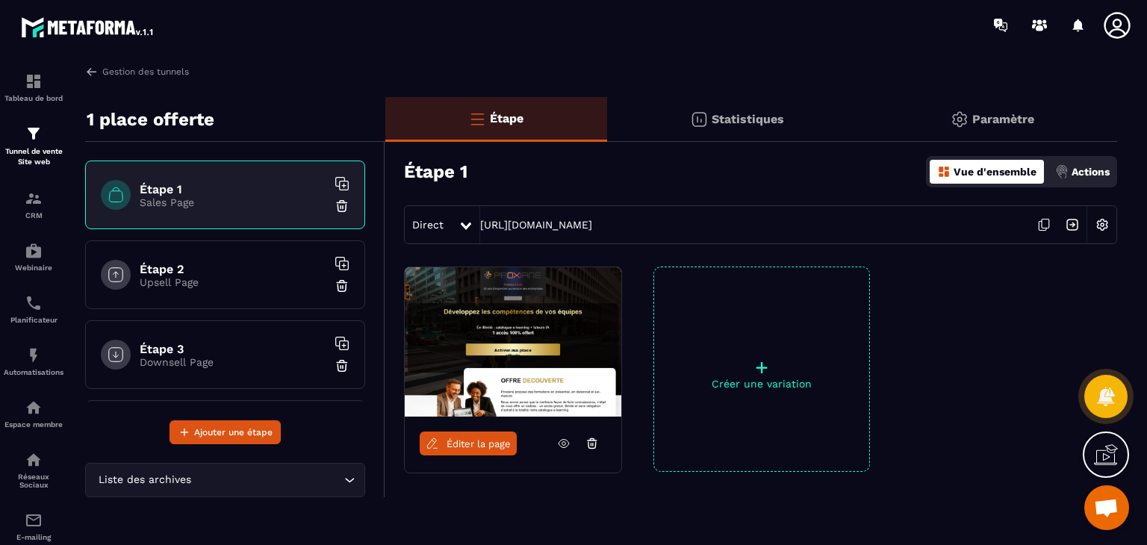
click at [479, 443] on span "Éditer la page" at bounding box center [479, 443] width 64 height 11
